Goal: Information Seeking & Learning: Learn about a topic

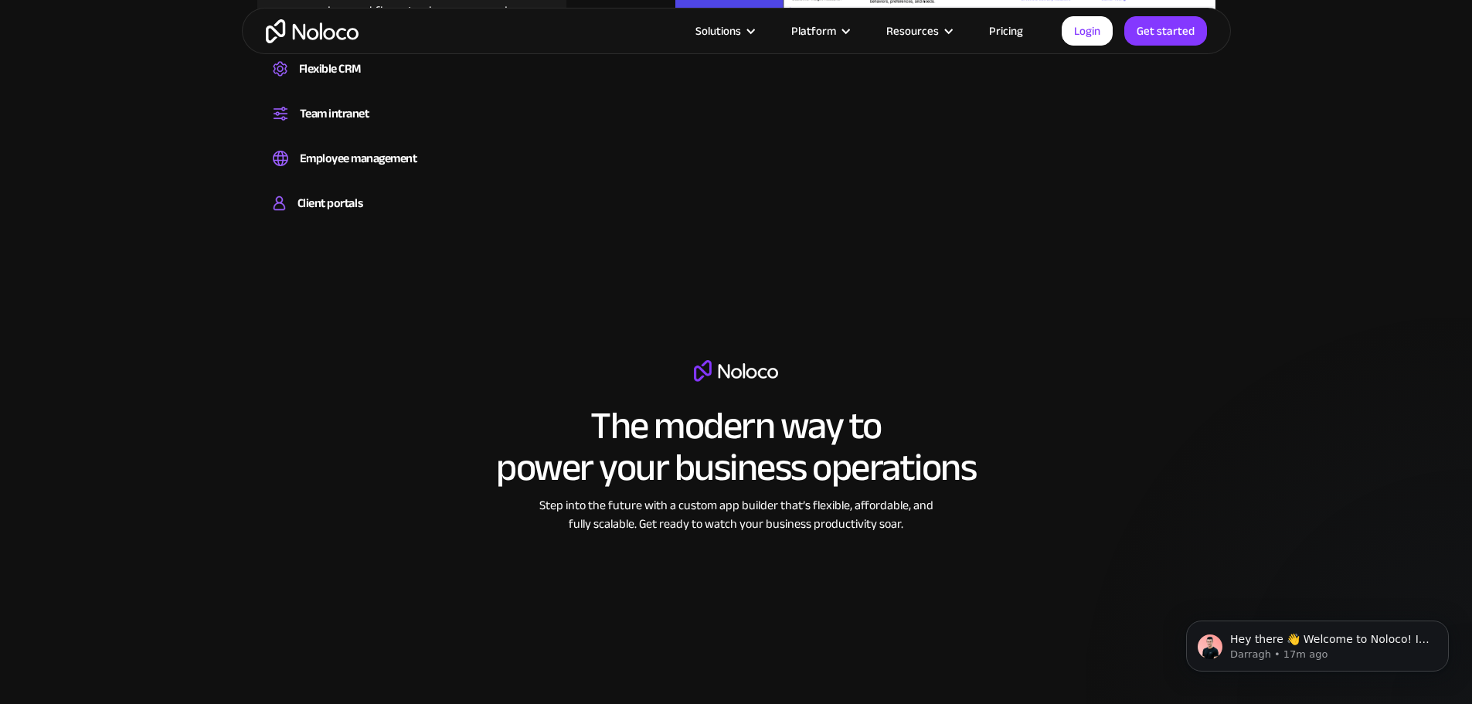
scroll to position [2164, 0]
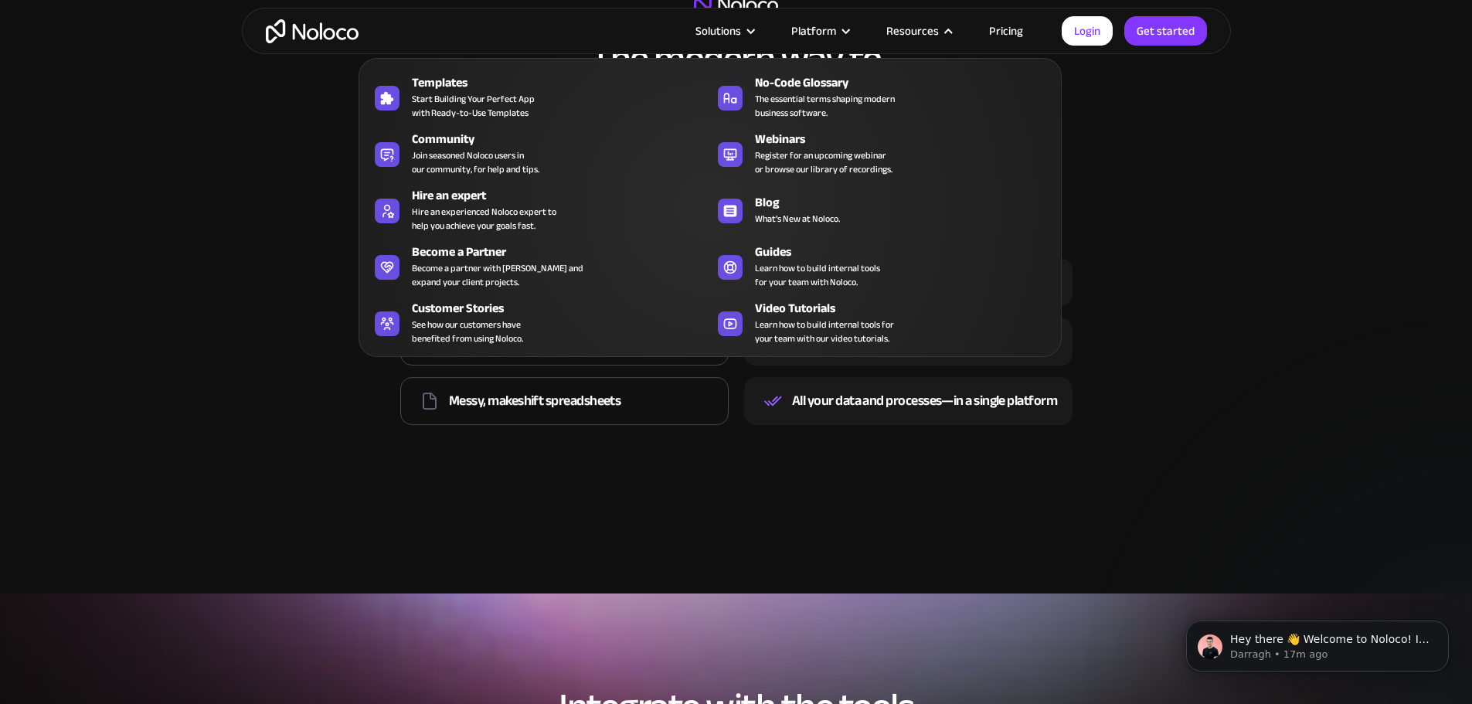
click at [1024, 41] on nav "Templates Start Building Your Perfect App with Ready-to-Use Templates No-Code G…" at bounding box center [710, 196] width 703 height 321
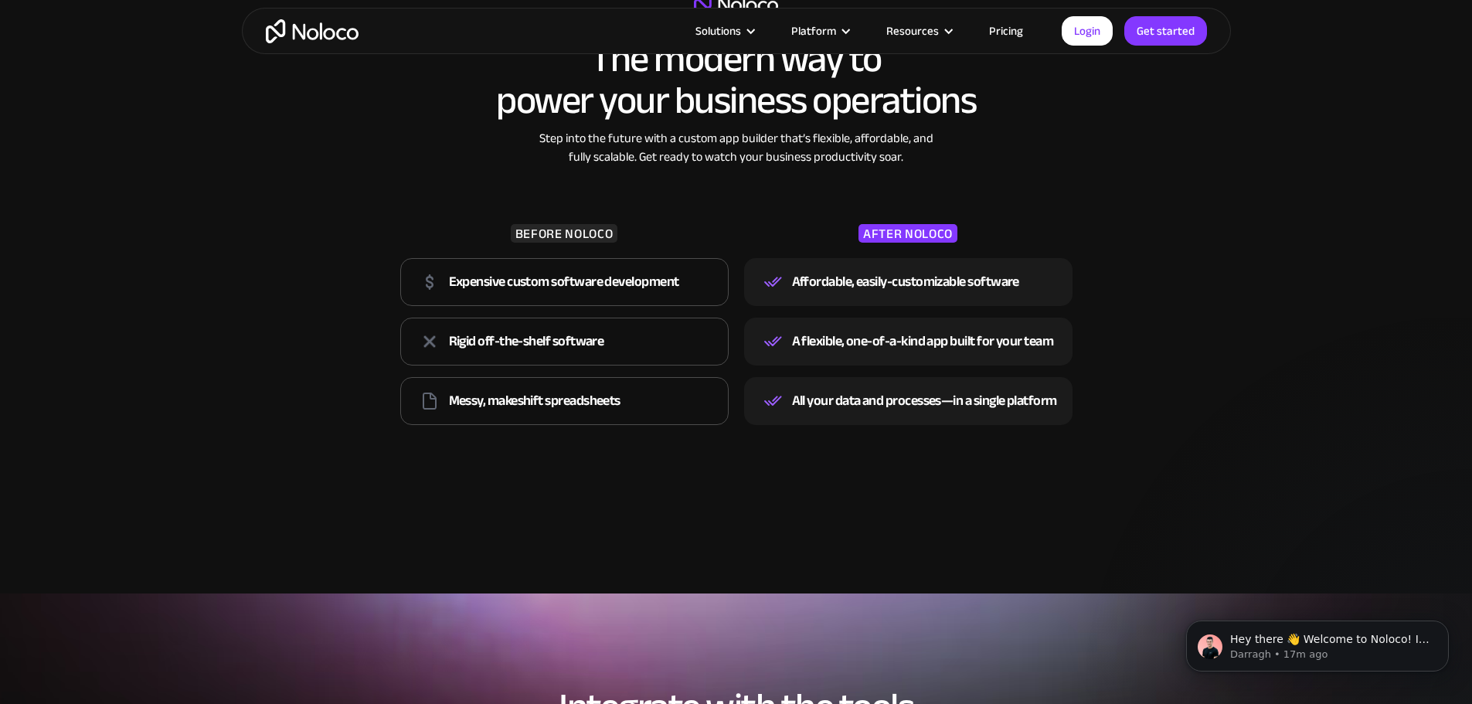
click at [1019, 30] on link "Pricing" at bounding box center [1006, 31] width 73 height 20
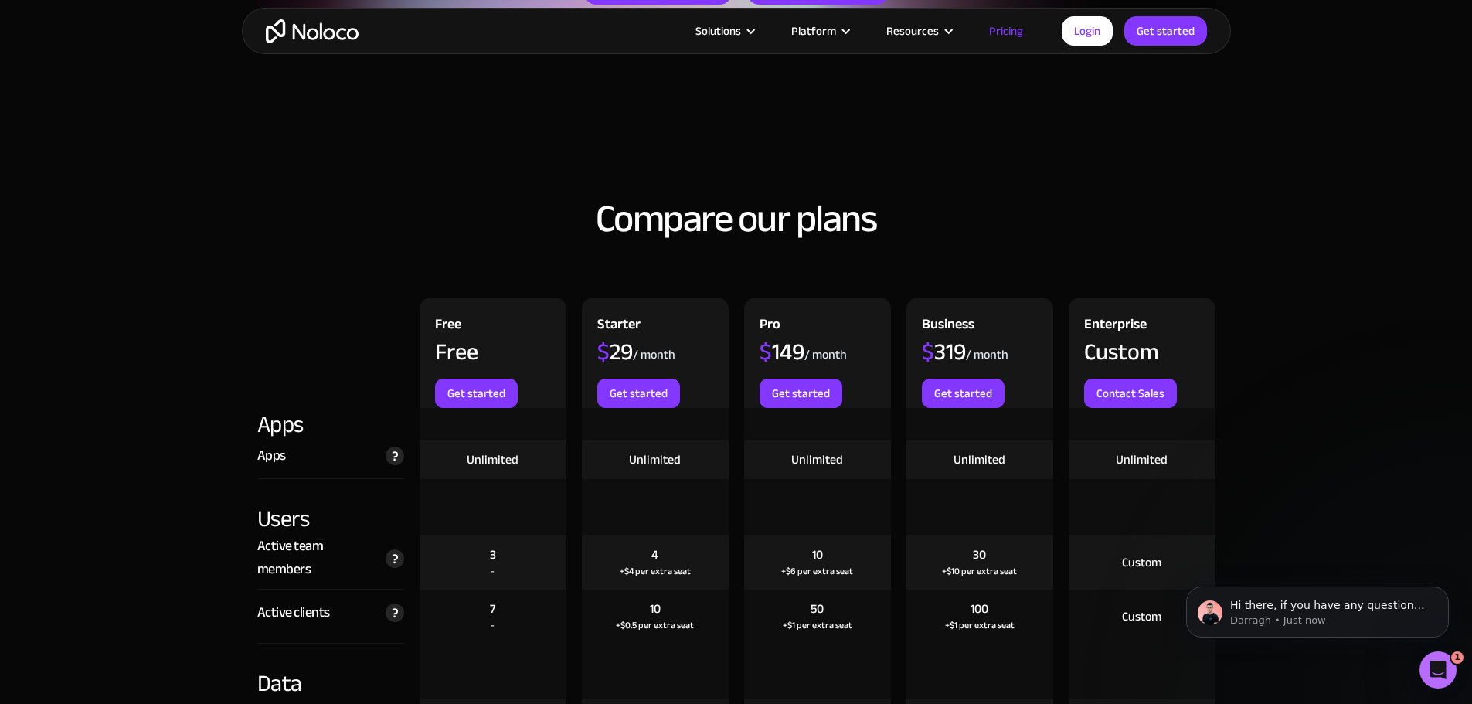
scroll to position [1546, 0]
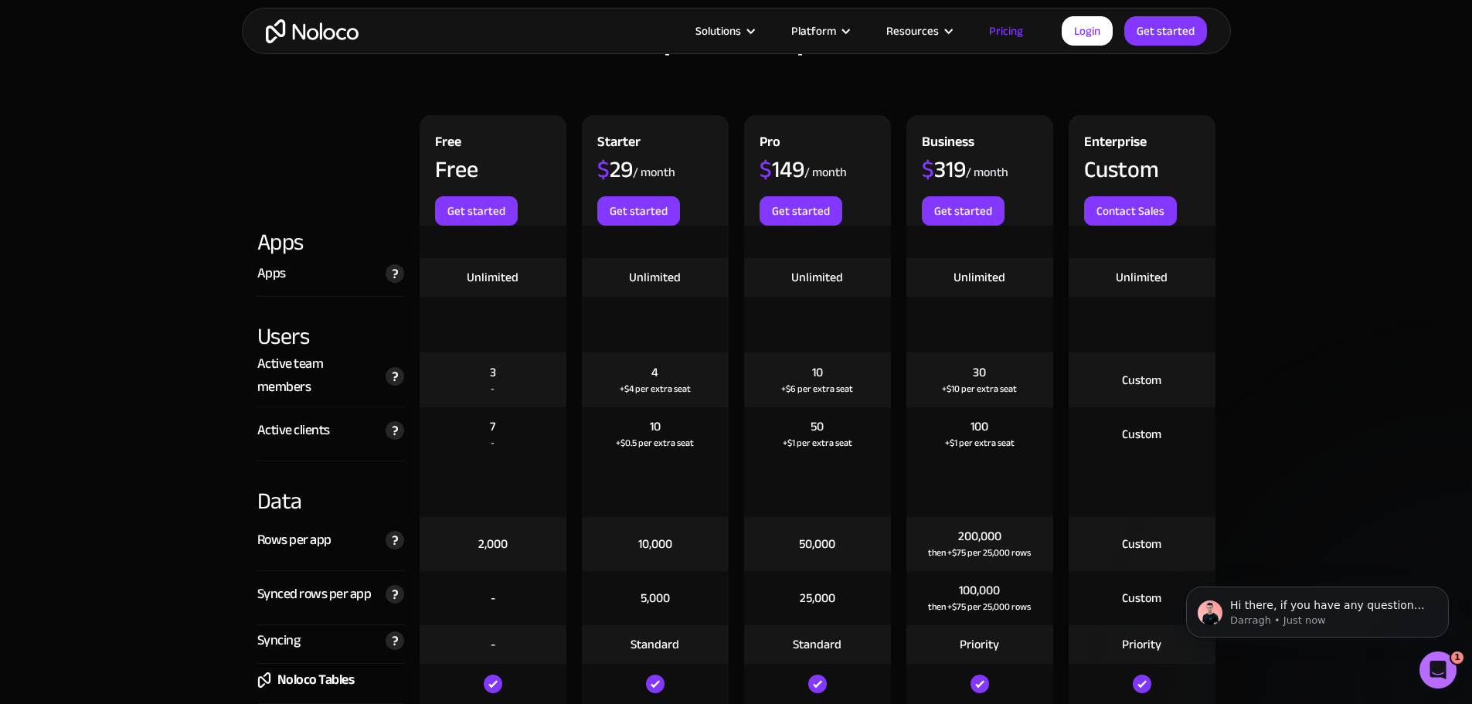
click at [817, 388] on div "+$6 per extra seat" at bounding box center [817, 388] width 72 height 15
click at [817, 390] on div "+$6 per extra seat" at bounding box center [817, 388] width 72 height 15
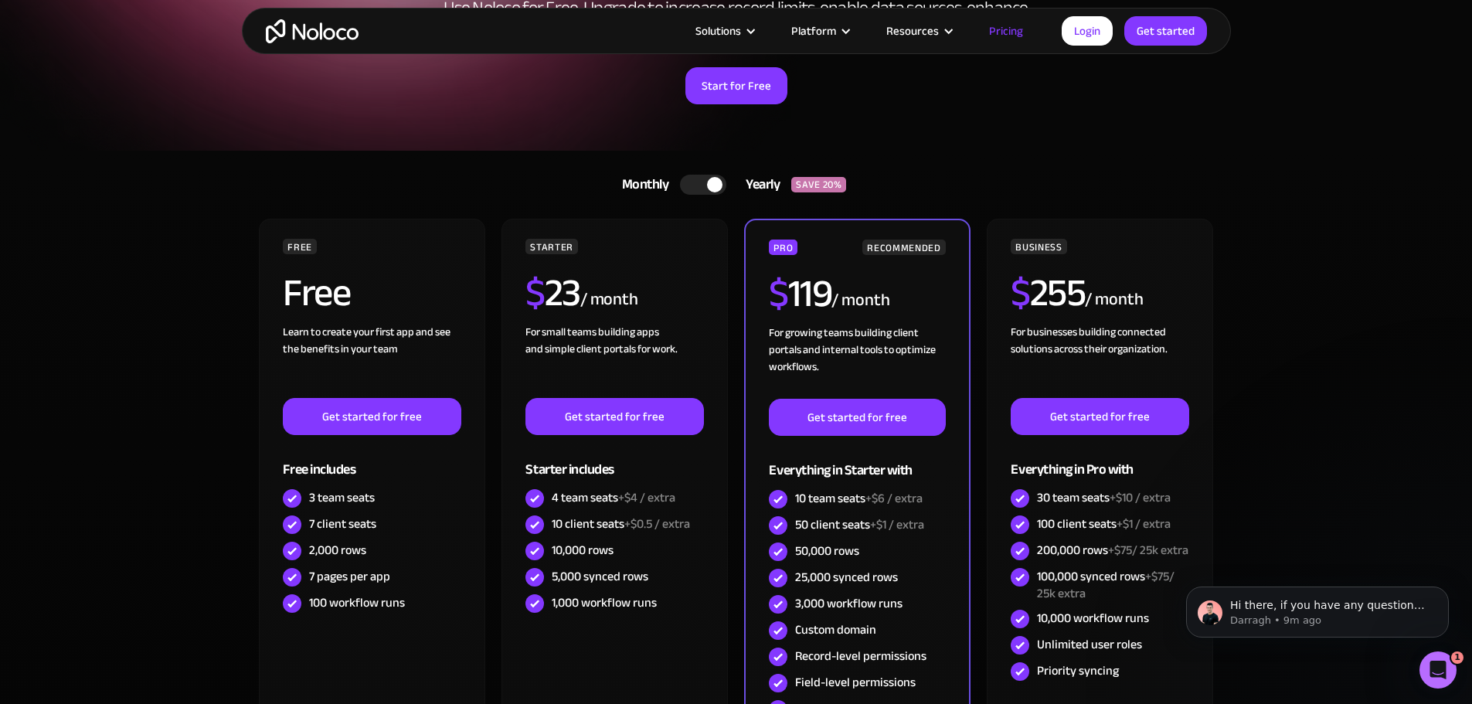
scroll to position [0, 0]
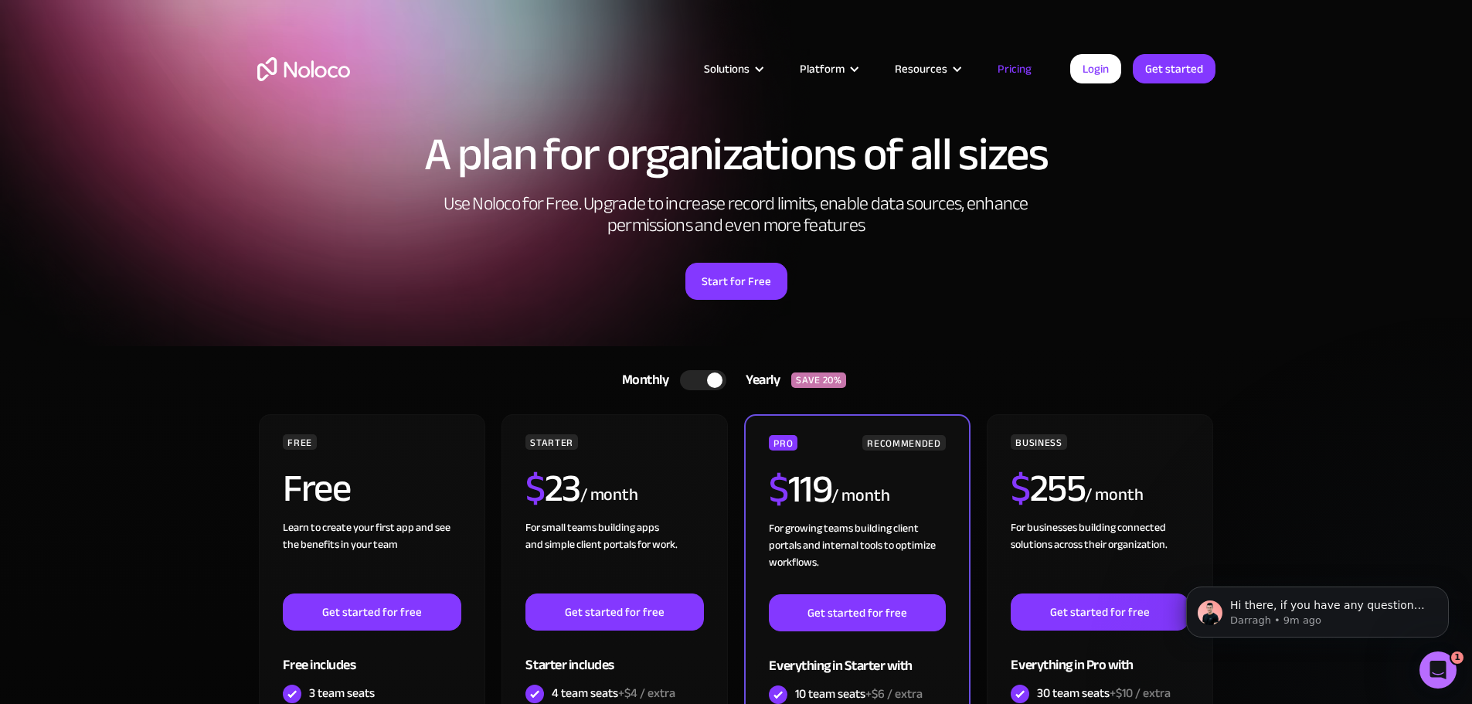
drag, startPoint x: 1257, startPoint y: 158, endPoint x: 1302, endPoint y: -94, distance: 256.0
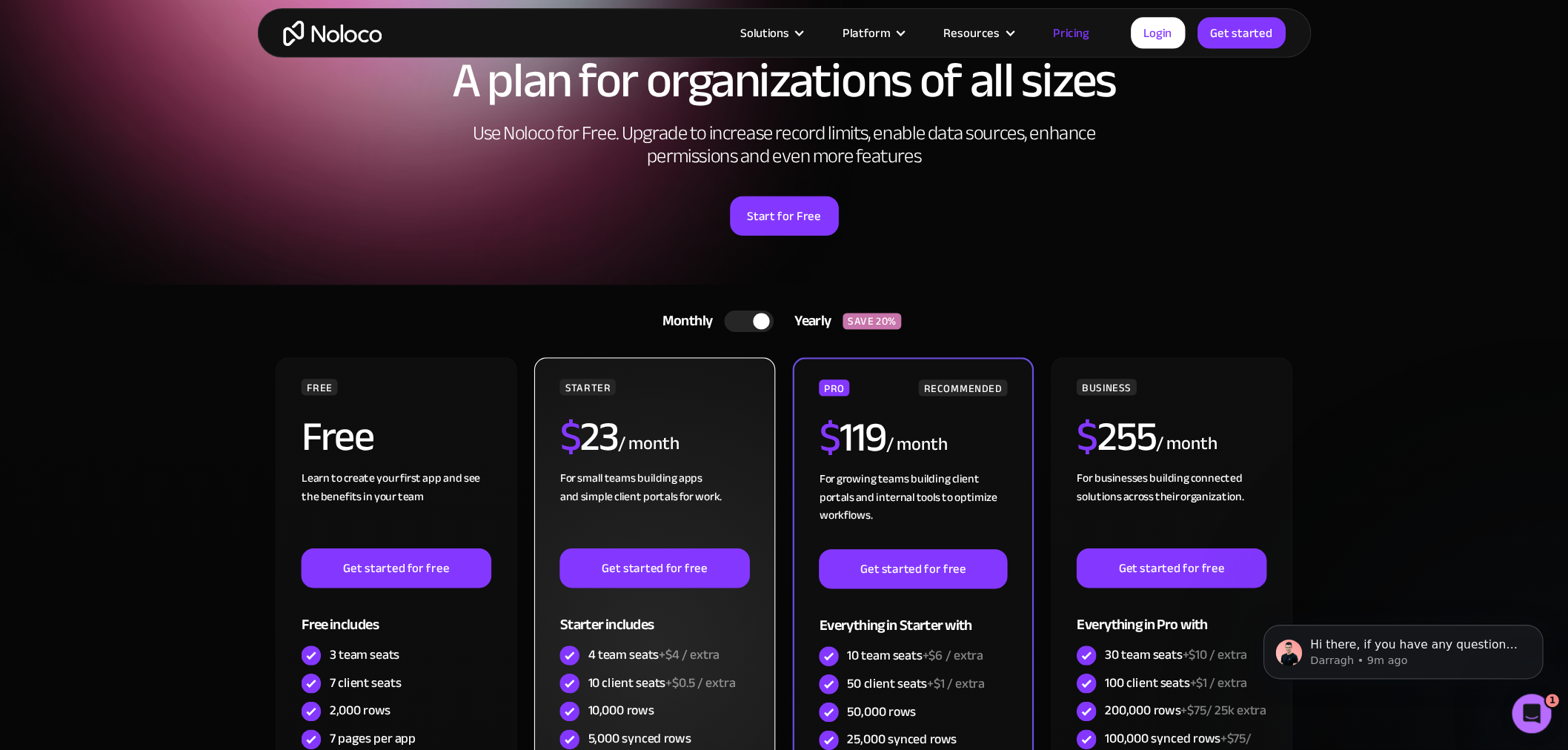
scroll to position [74, 0]
